Goal: Manage account settings

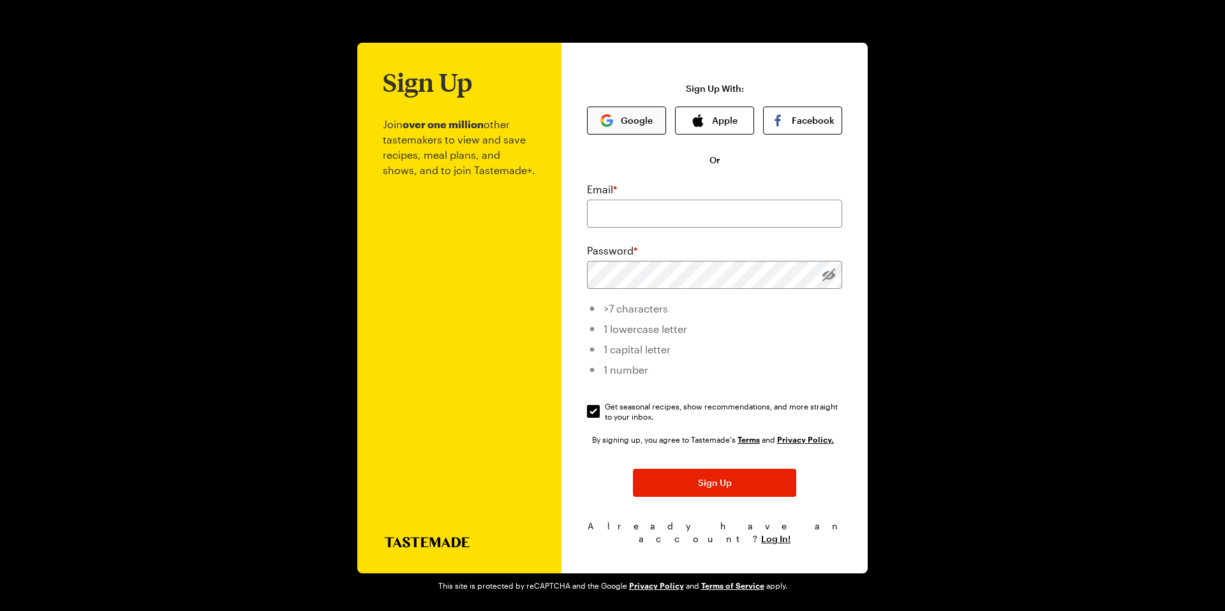
click at [640, 127] on button "Google" at bounding box center [626, 121] width 79 height 28
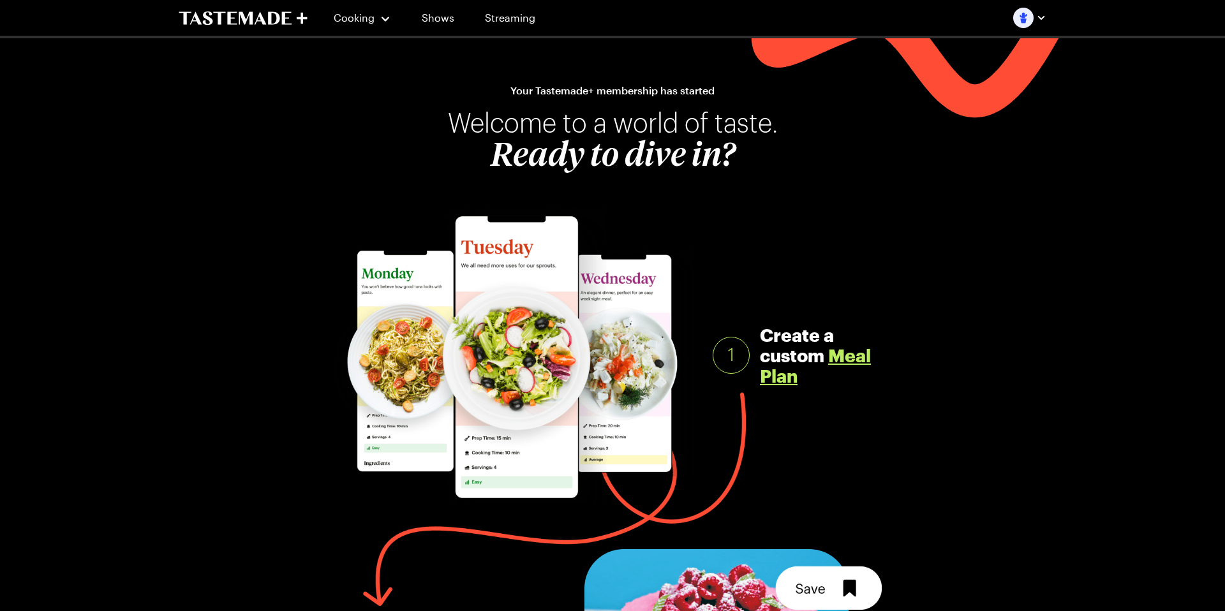
click at [1021, 20] on img "button" at bounding box center [1023, 18] width 20 height 20
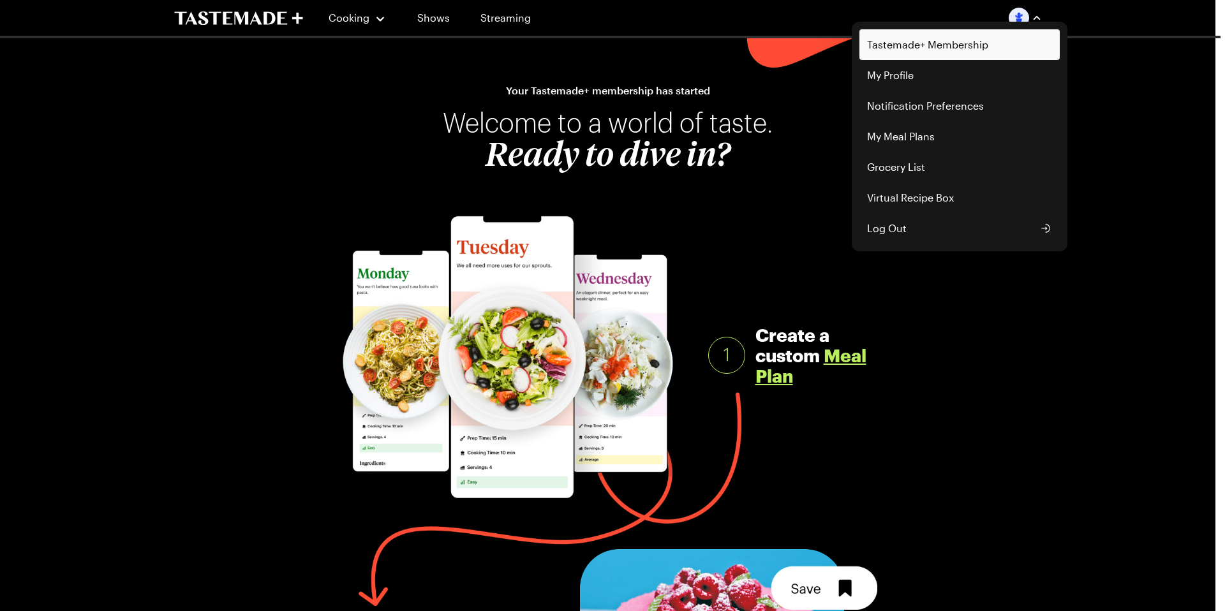
click at [966, 45] on link "Tastemade+ Membership" at bounding box center [959, 44] width 200 height 31
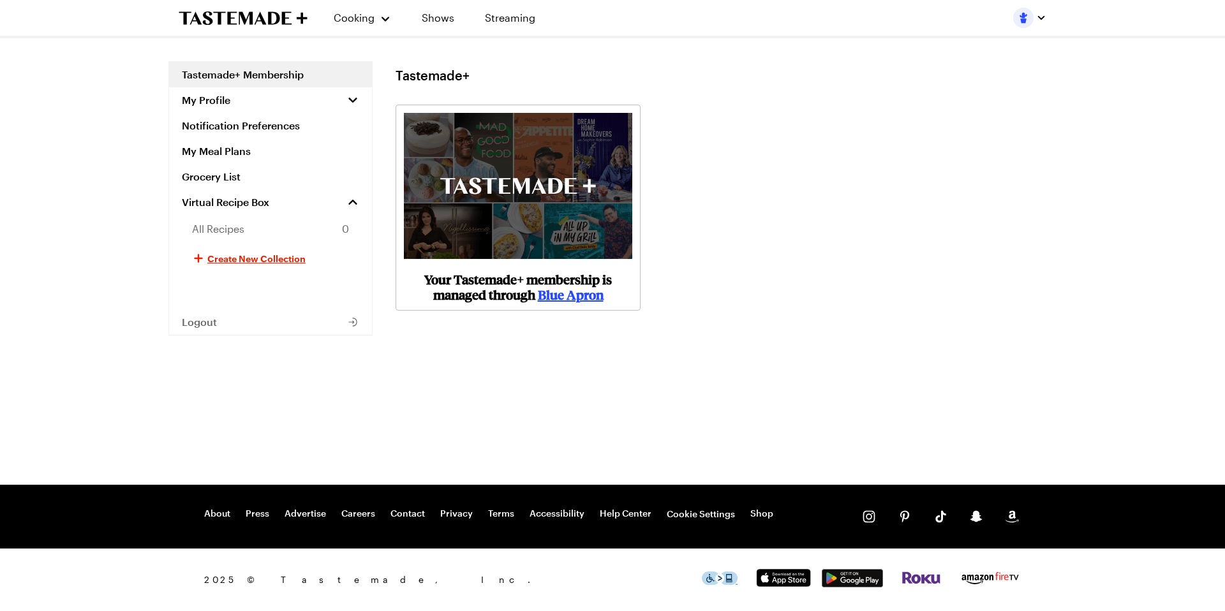
click at [524, 289] on p "Your Tastemade+ membership is managed through Blue Apron" at bounding box center [518, 287] width 228 height 31
